Goal: Task Accomplishment & Management: Manage account settings

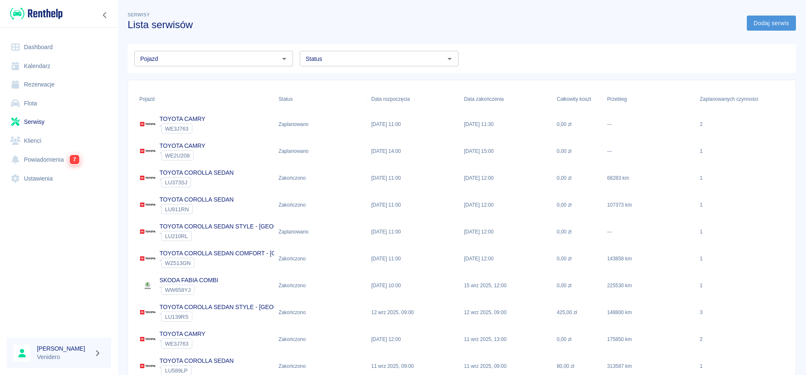
click at [774, 24] on link "Dodaj serwis" at bounding box center [770, 24] width 49 height 16
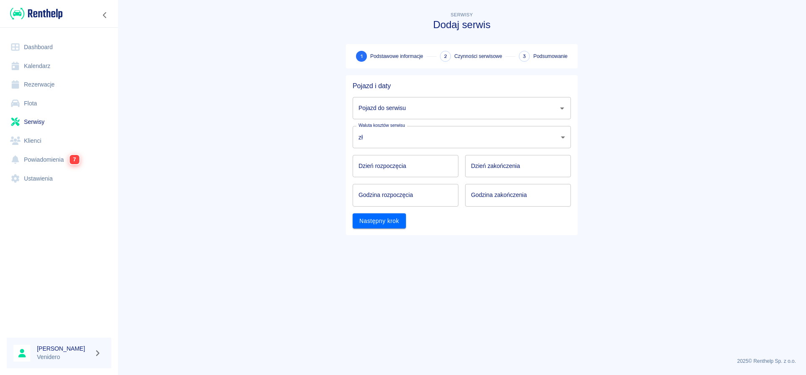
click at [406, 107] on input "Pojazd do serwisu" at bounding box center [455, 108] width 198 height 15
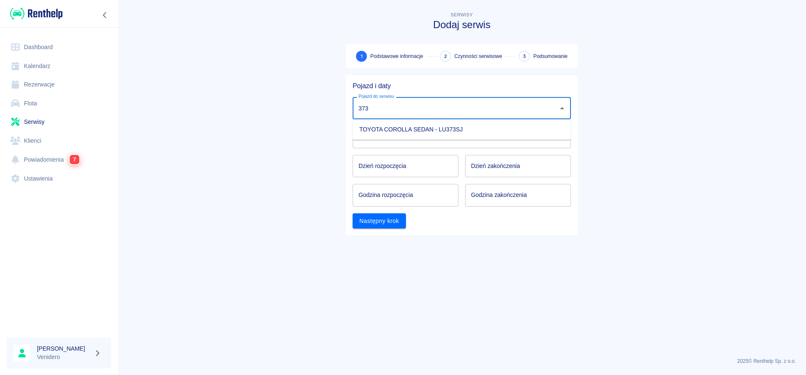
click at [382, 128] on li "TOYOTA COROLLA SEDAN - LU373SJ" at bounding box center [461, 130] width 218 height 14
type input "TOYOTA COROLLA SEDAN - LU373SJ"
type input "DD.MM.YYYY"
click at [382, 160] on input "DD.MM.YYYY" at bounding box center [405, 166] width 106 height 22
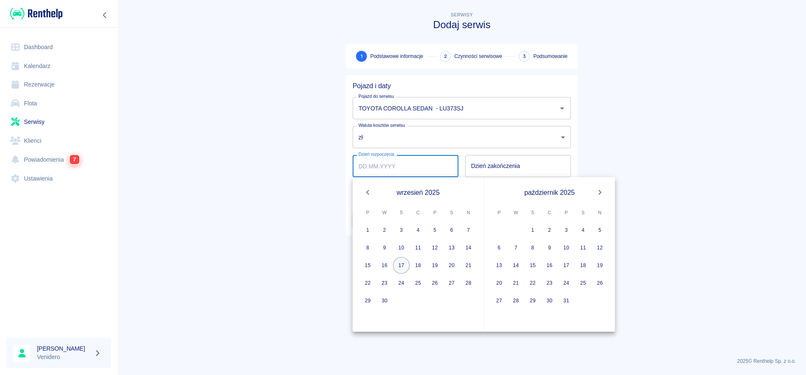
click at [404, 266] on button "17" at bounding box center [401, 265] width 17 height 17
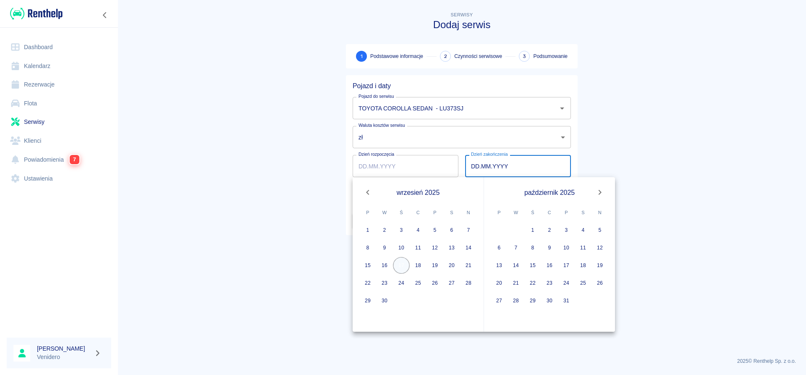
type input "17.09.2025"
type input "DD.MM.YYYY"
click at [403, 266] on button "17" at bounding box center [401, 265] width 17 height 17
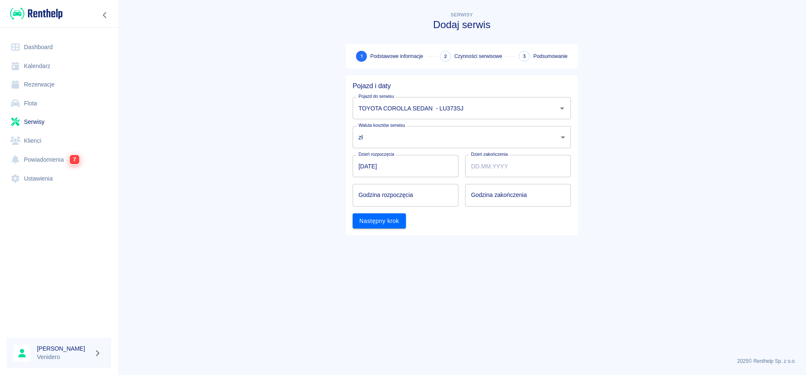
type input "17.09.2025"
click at [386, 199] on input "hh:mm" at bounding box center [402, 195] width 100 height 22
type input "12:00"
click at [482, 201] on input "hh:mm" at bounding box center [515, 195] width 100 height 22
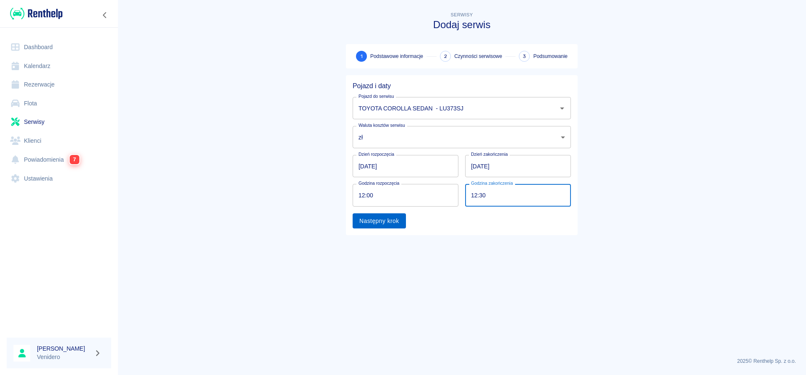
type input "12:30"
click at [373, 219] on button "Następny krok" at bounding box center [378, 221] width 53 height 16
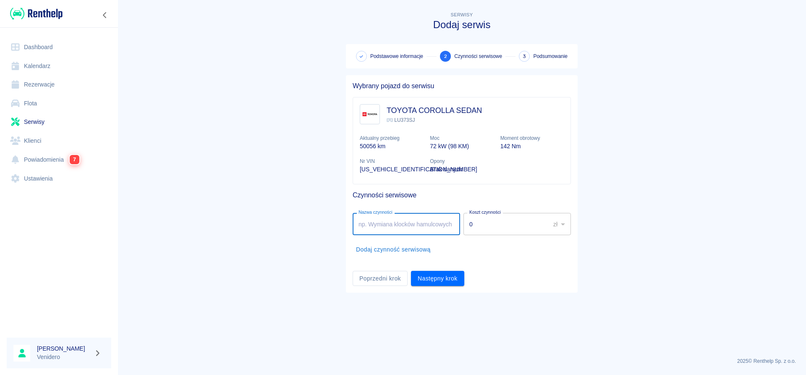
click at [396, 224] on input "Nazwa czynności" at bounding box center [405, 224] width 107 height 22
type input "Serwis olejowy + powietrze. Arek"
click at [441, 278] on button "Następny krok" at bounding box center [437, 279] width 53 height 16
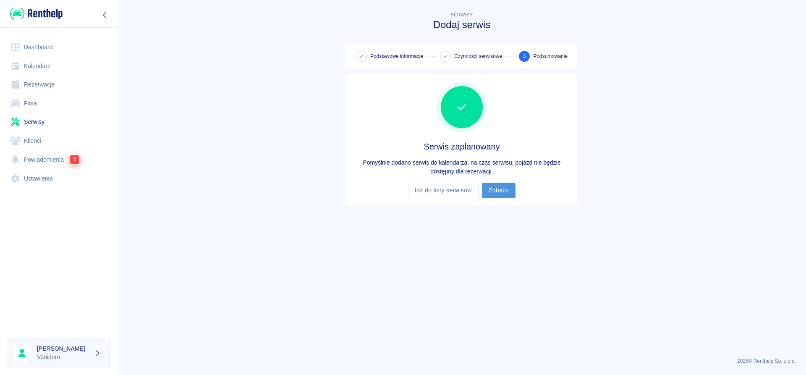
click at [504, 189] on link "Zobacz" at bounding box center [499, 191] width 34 height 16
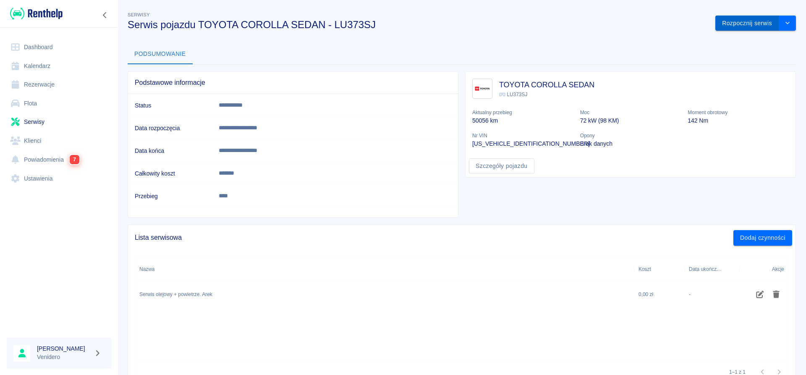
click at [753, 23] on button "Rozpocznij serwis" at bounding box center [747, 24] width 64 height 16
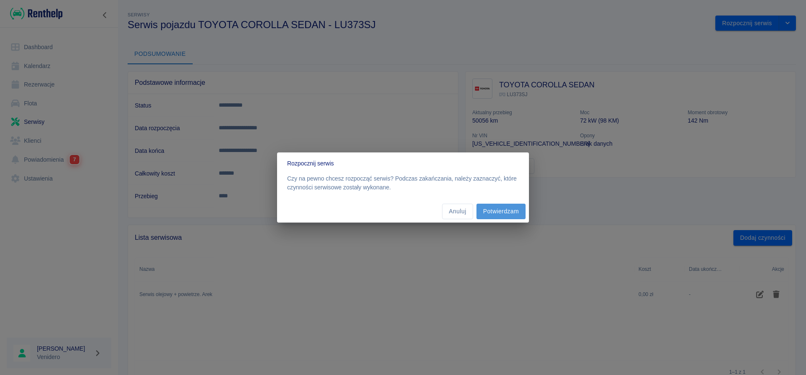
click at [522, 206] on button "Potwierdzam" at bounding box center [500, 211] width 49 height 16
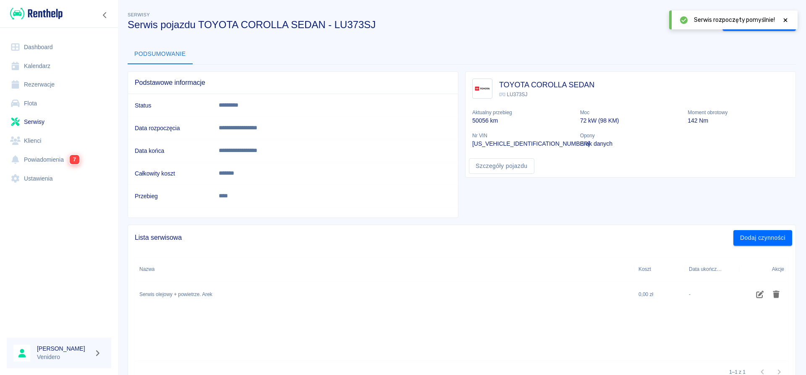
click at [787, 20] on icon at bounding box center [785, 20] width 8 height 6
click at [754, 25] on button "Zakończ serwis" at bounding box center [750, 24] width 57 height 16
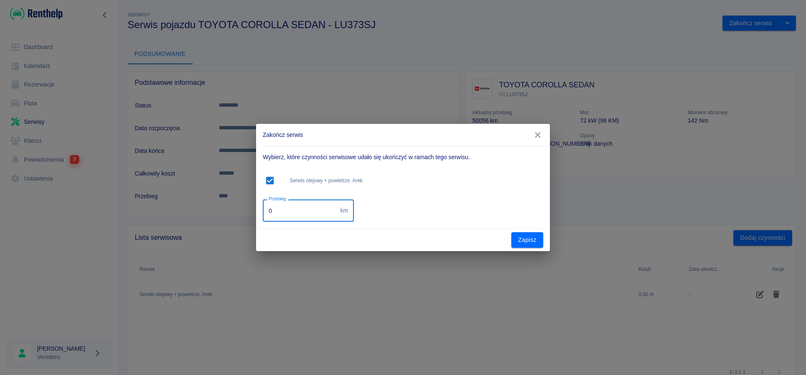
drag, startPoint x: 271, startPoint y: 207, endPoint x: 172, endPoint y: 211, distance: 98.7
click at [263, 216] on input "0" at bounding box center [300, 210] width 74 height 22
click at [272, 212] on input "6300" at bounding box center [300, 210] width 74 height 22
type input "68300"
click at [521, 238] on button "Zapisz" at bounding box center [527, 240] width 32 height 16
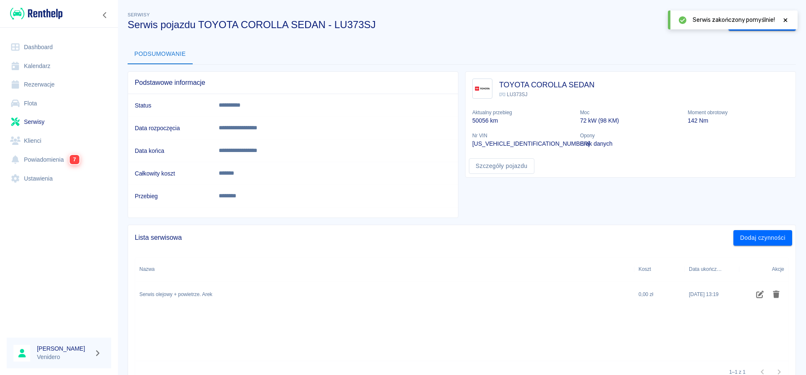
click at [785, 20] on icon at bounding box center [785, 20] width 4 height 4
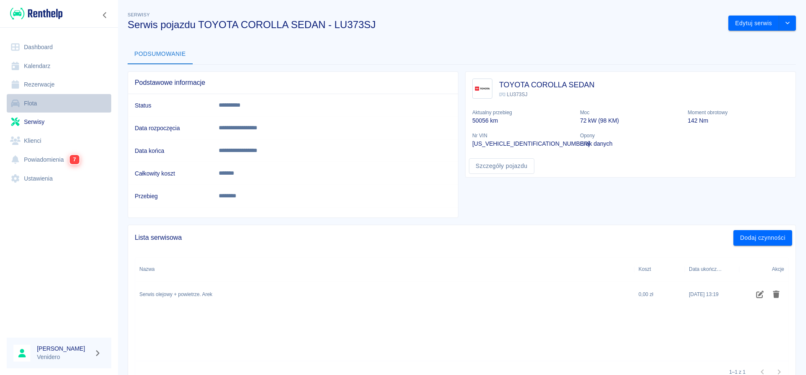
click at [29, 100] on link "Flota" at bounding box center [59, 103] width 104 height 19
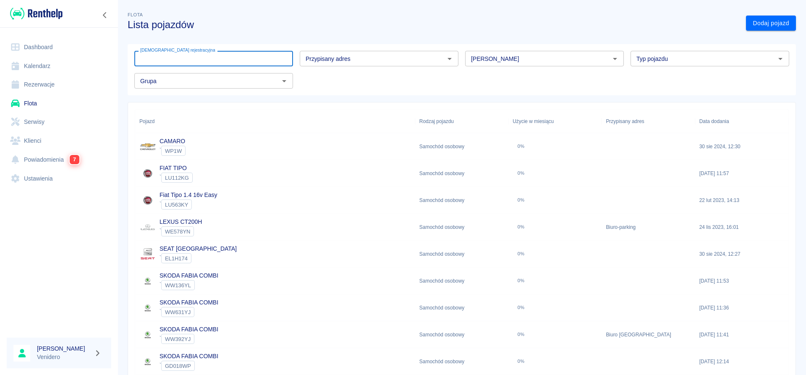
click at [252, 56] on input "[DEMOGRAPHIC_DATA] rejestracyjna" at bounding box center [213, 59] width 159 height 16
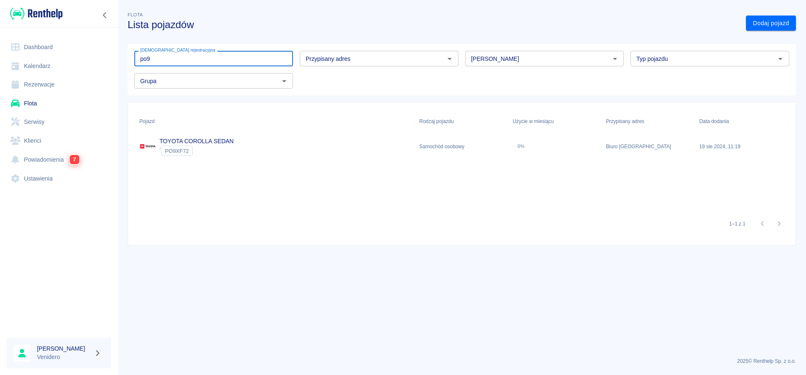
type input "po9"
click at [183, 141] on link "TOYOTA COROLLA SEDAN" at bounding box center [196, 141] width 74 height 7
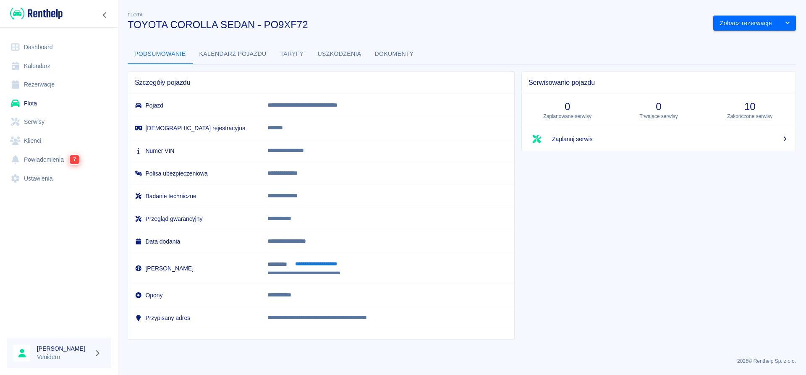
click at [390, 54] on button "Dokumenty" at bounding box center [394, 54] width 52 height 20
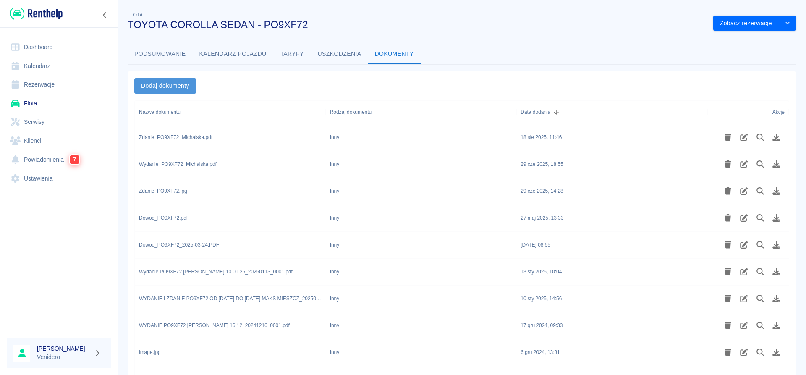
click at [167, 79] on button "Dodaj dokumenty" at bounding box center [165, 86] width 62 height 16
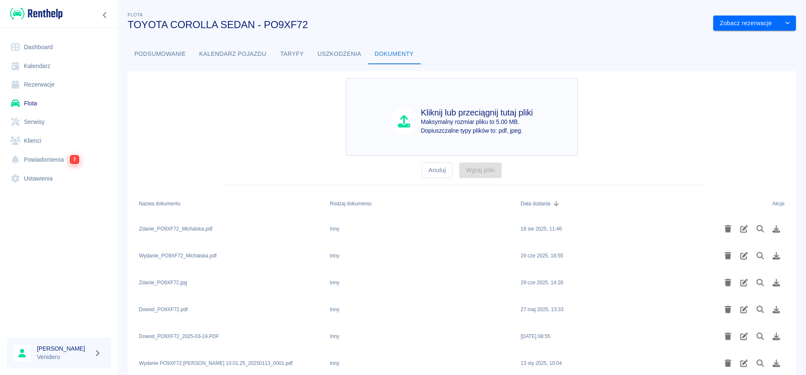
click at [448, 119] on p "Maksymalny rozmiar pliku to 5.00 MB." at bounding box center [477, 121] width 112 height 9
type input "C:\fakepath\Wydanie_PO9XF72_Betkowski.pdf"
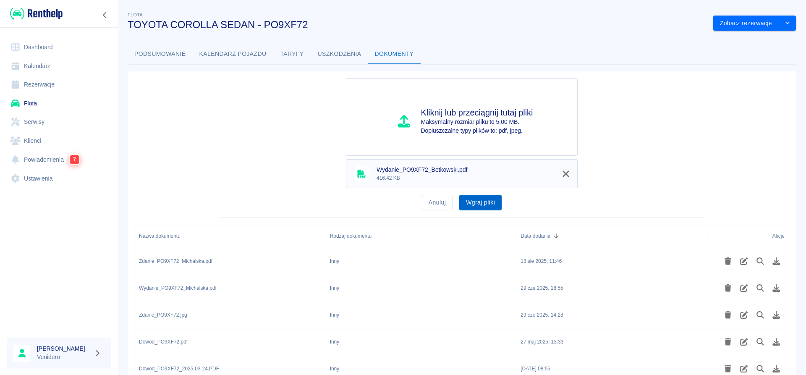
click at [487, 206] on button "Wgraj pliki" at bounding box center [480, 203] width 42 height 16
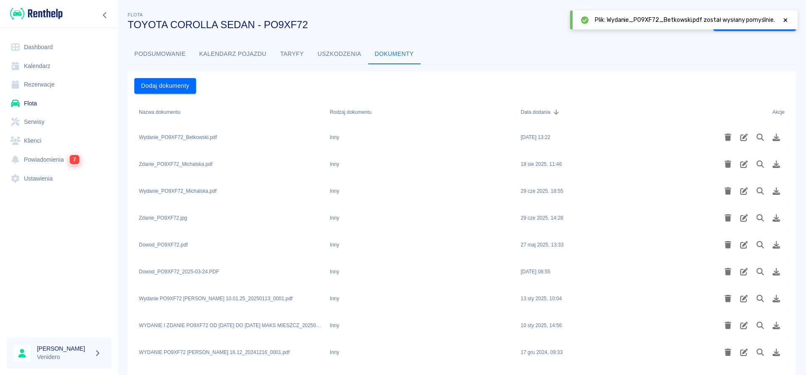
click at [785, 17] on div at bounding box center [785, 20] width 8 height 9
